Goal: Transaction & Acquisition: Purchase product/service

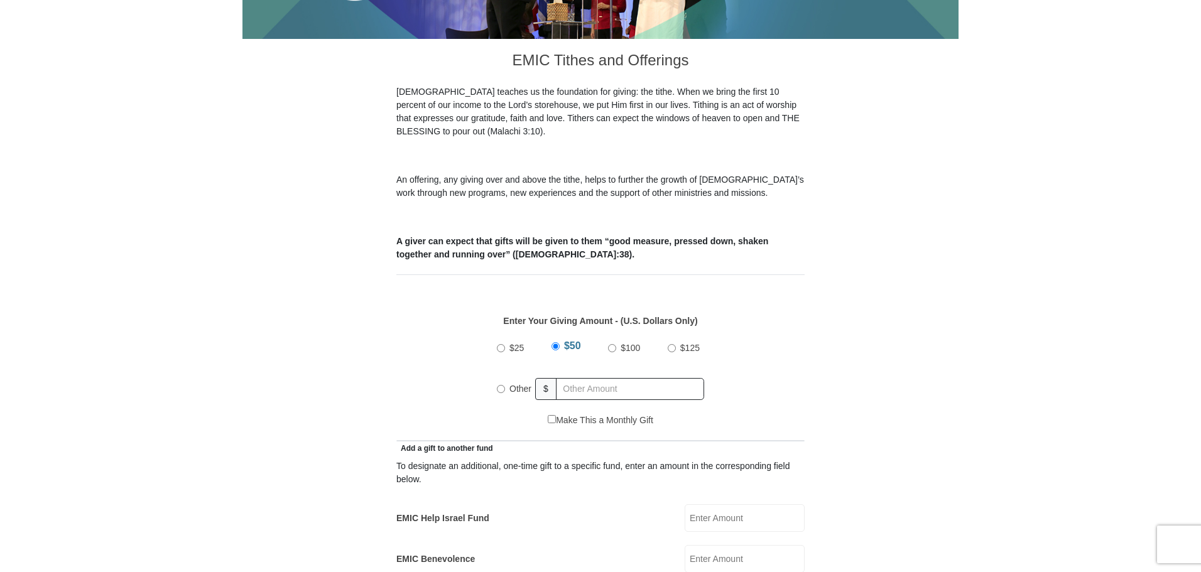
click at [498, 385] on input "Other" at bounding box center [501, 389] width 8 height 8
radio input "true"
click at [629, 389] on div "Other $" at bounding box center [600, 388] width 207 height 31
click at [599, 378] on input "text" at bounding box center [632, 389] width 144 height 22
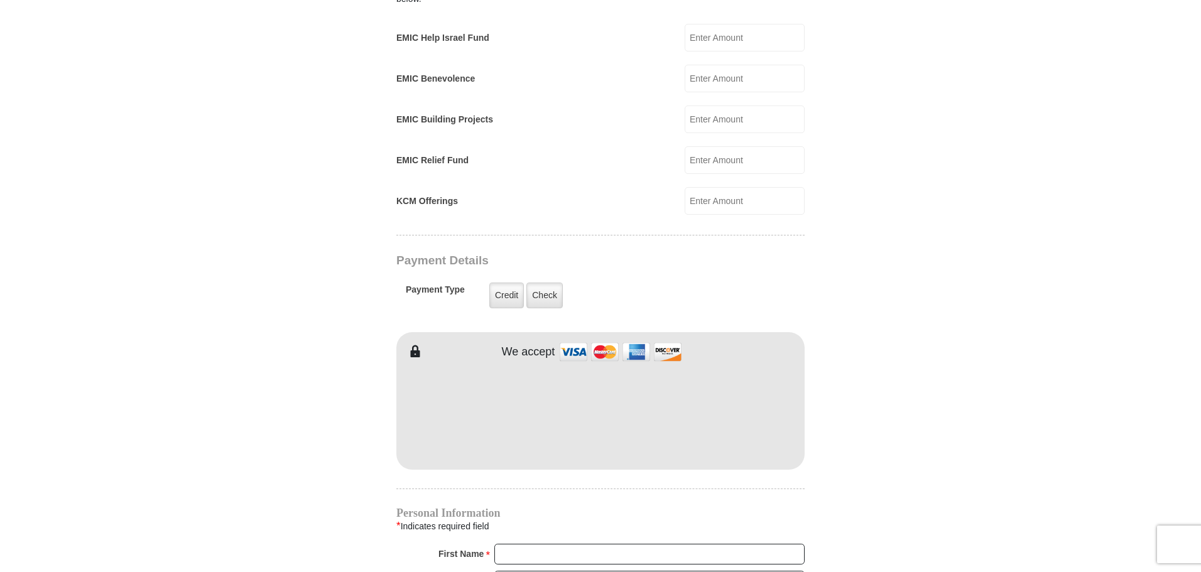
scroll to position [817, 0]
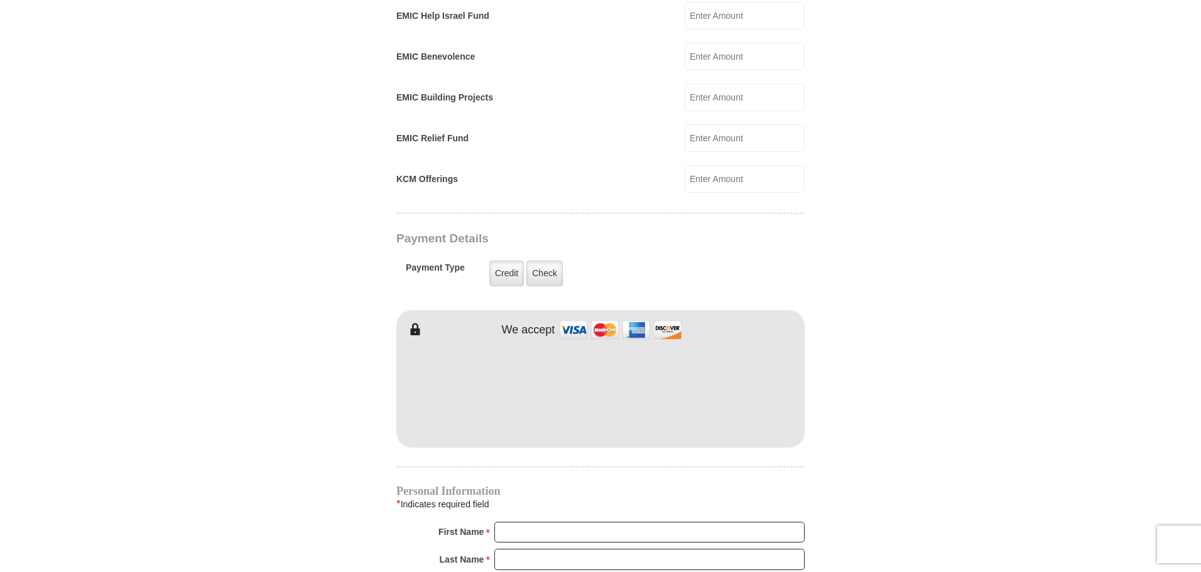
type input "120"
type input "[PERSON_NAME]"
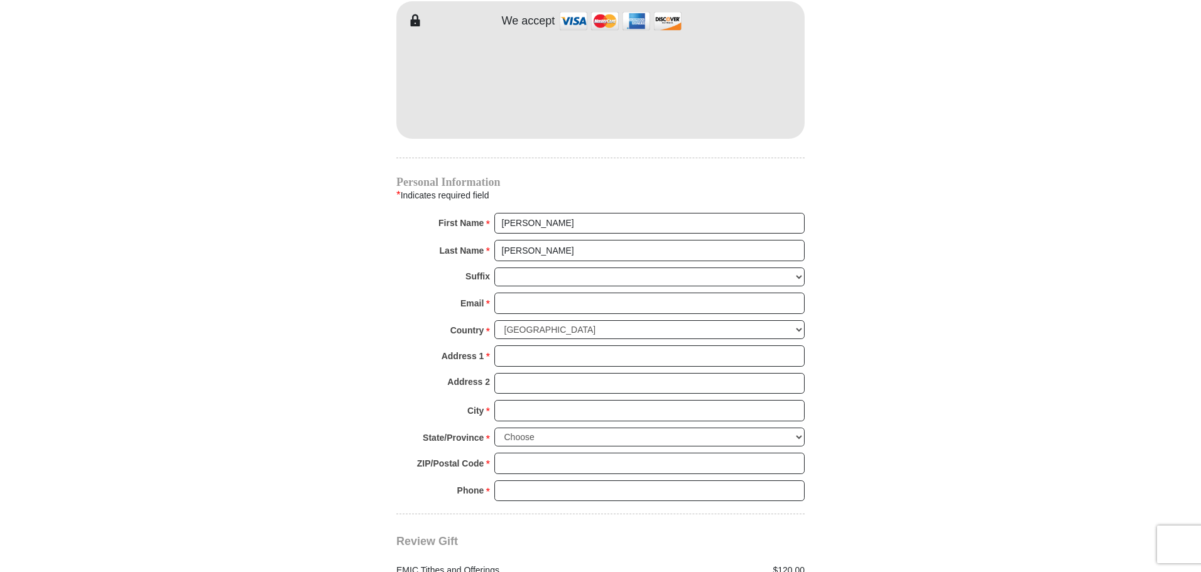
scroll to position [1131, 0]
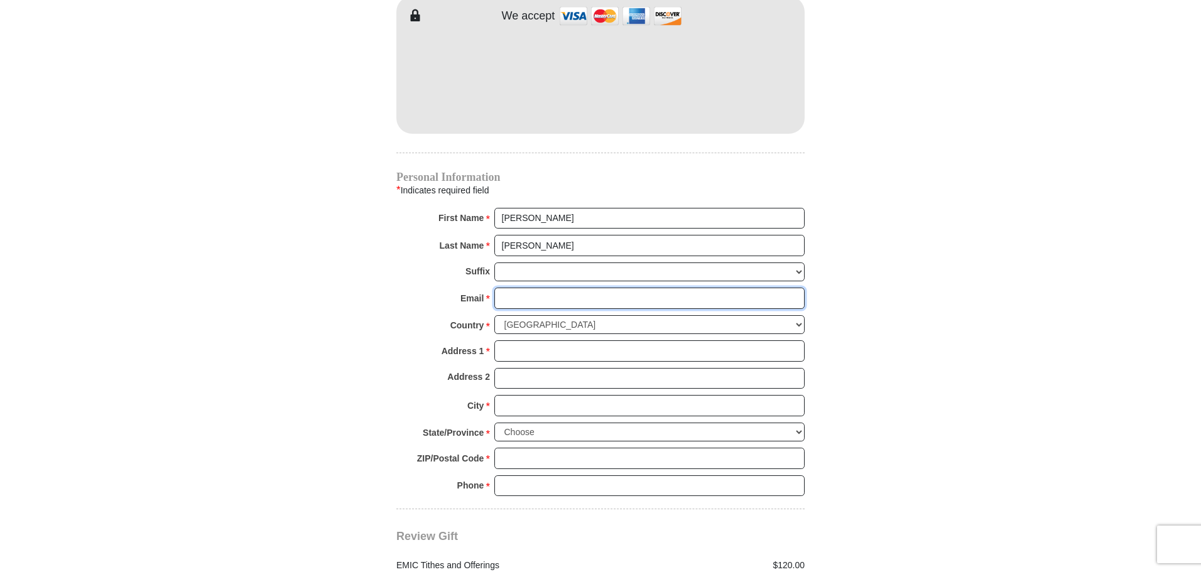
click at [551, 288] on input "Email *" at bounding box center [649, 298] width 310 height 21
type input "[EMAIL_ADDRESS][DOMAIN_NAME]"
type input "10915 Hondal Ct."
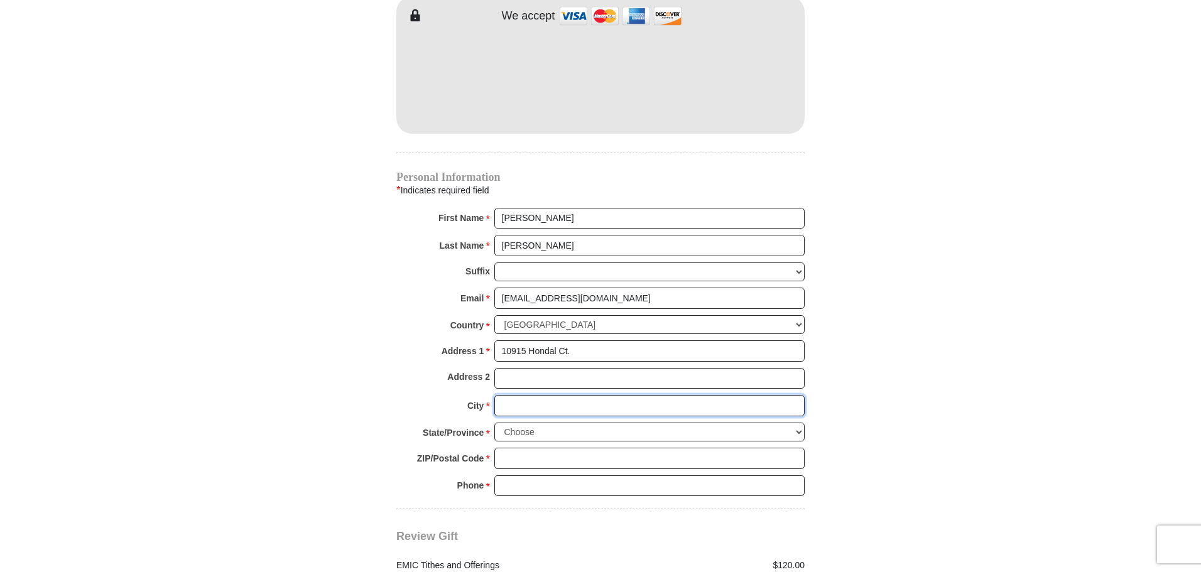
type input "Hampton"
select select "GA"
type input "30228"
type input "6315304584"
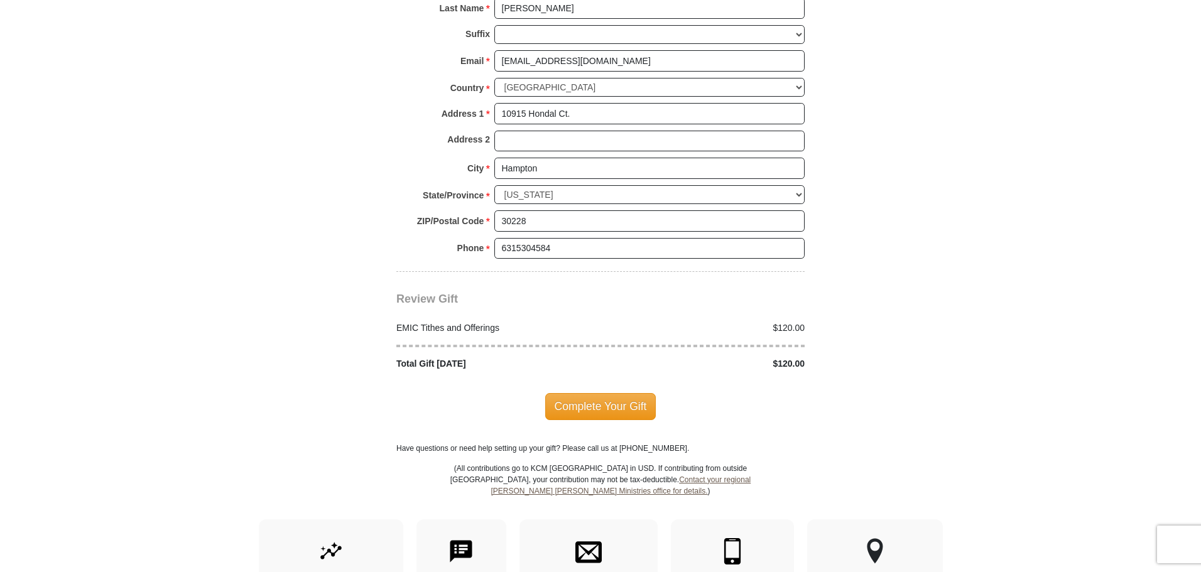
scroll to position [1382, 0]
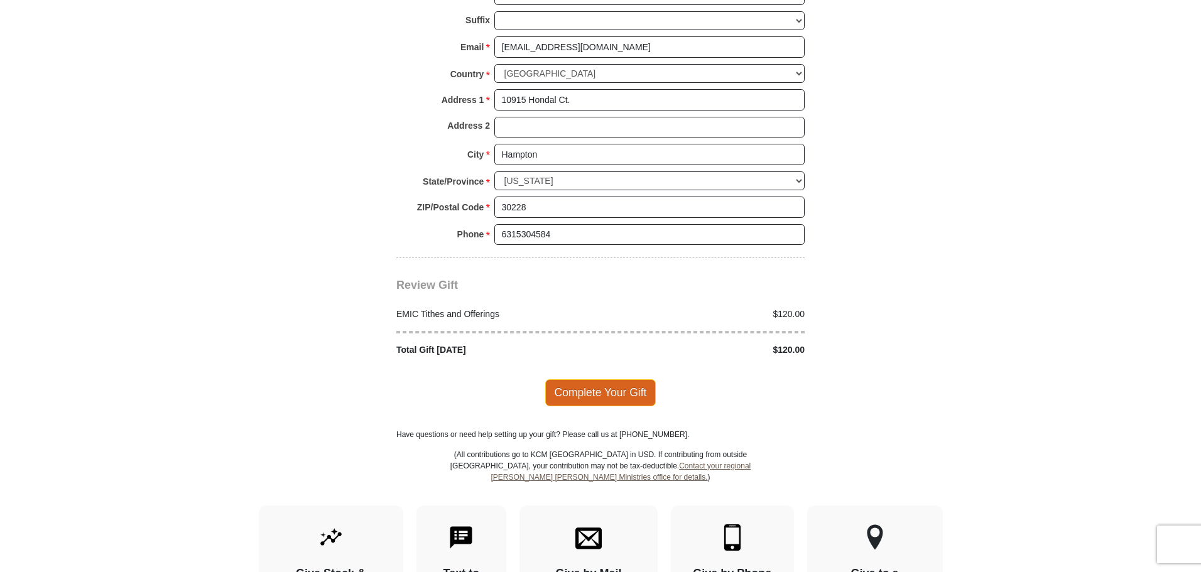
click at [617, 380] on span "Complete Your Gift" at bounding box center [600, 393] width 111 height 26
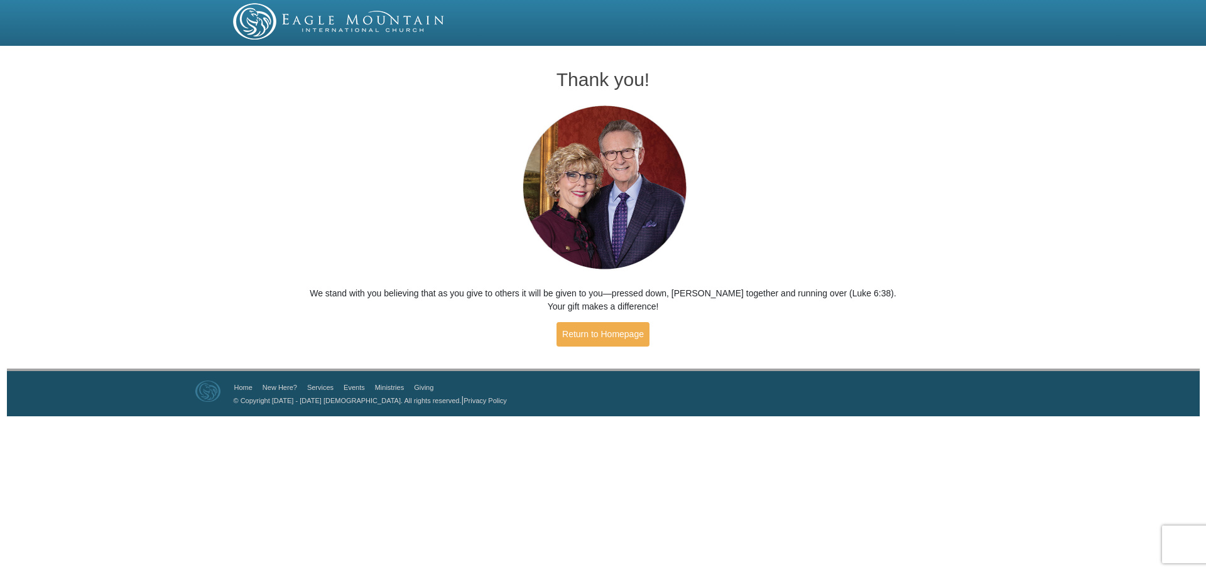
drag, startPoint x: 423, startPoint y: 91, endPoint x: 408, endPoint y: 55, distance: 39.2
click at [423, 90] on div "Thank you! We stand with you believing that as you give to others it will be gi…" at bounding box center [603, 202] width 603 height 305
